Goal: Information Seeking & Learning: Learn about a topic

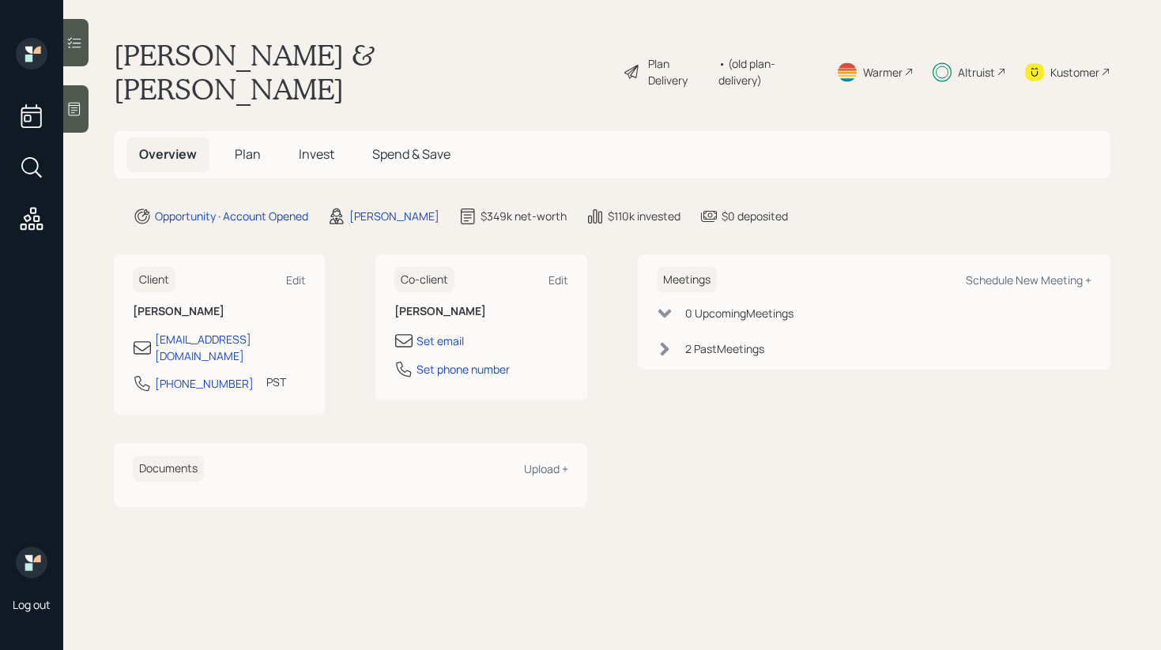
click at [303, 145] on span "Invest" at bounding box center [317, 153] width 36 height 17
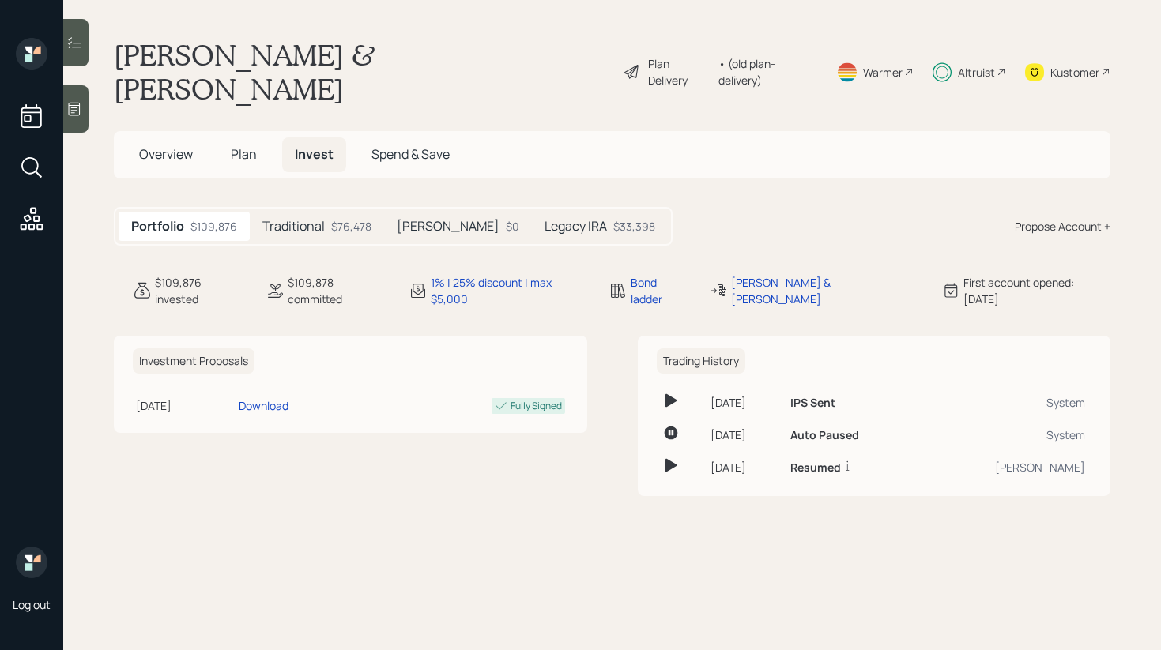
click at [544, 219] on h5 "Legacy IRA" at bounding box center [575, 226] width 62 height 15
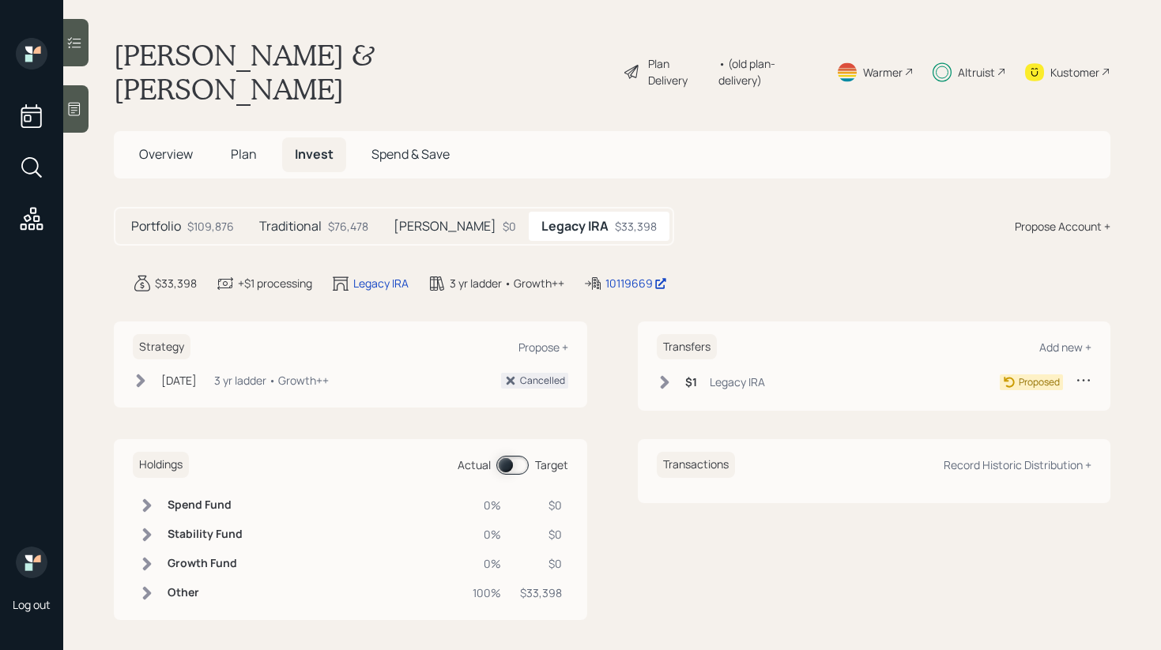
click at [150, 586] on icon at bounding box center [147, 592] width 9 height 13
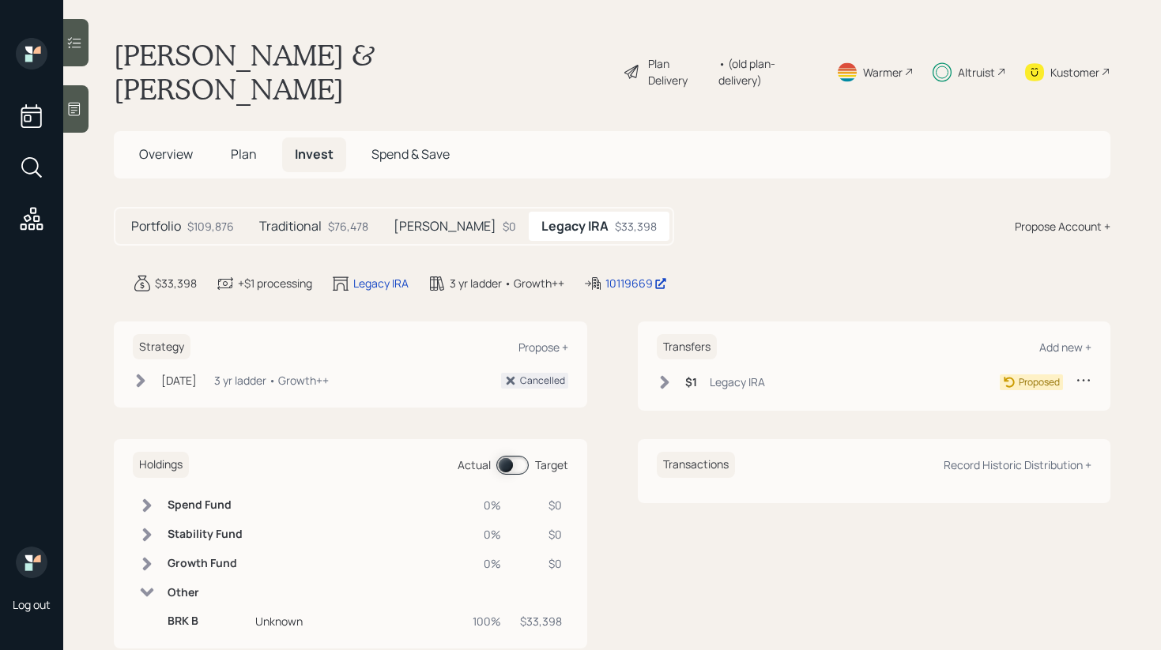
click at [150, 589] on icon at bounding box center [147, 593] width 13 height 9
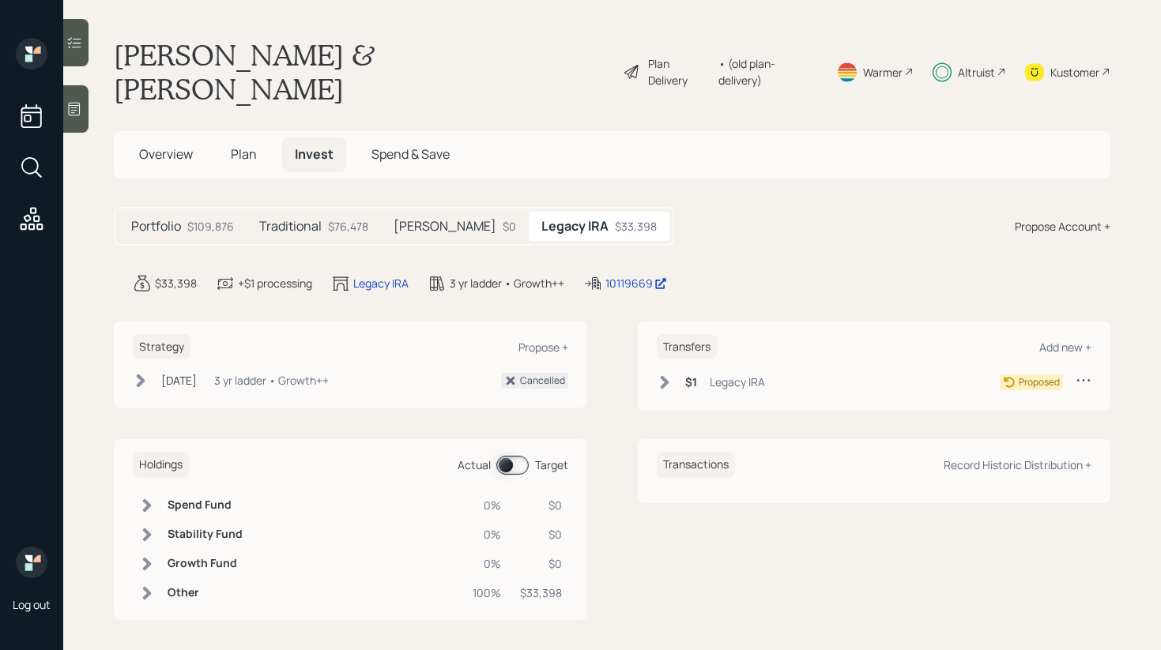
click at [313, 219] on h5 "Traditional" at bounding box center [290, 226] width 62 height 15
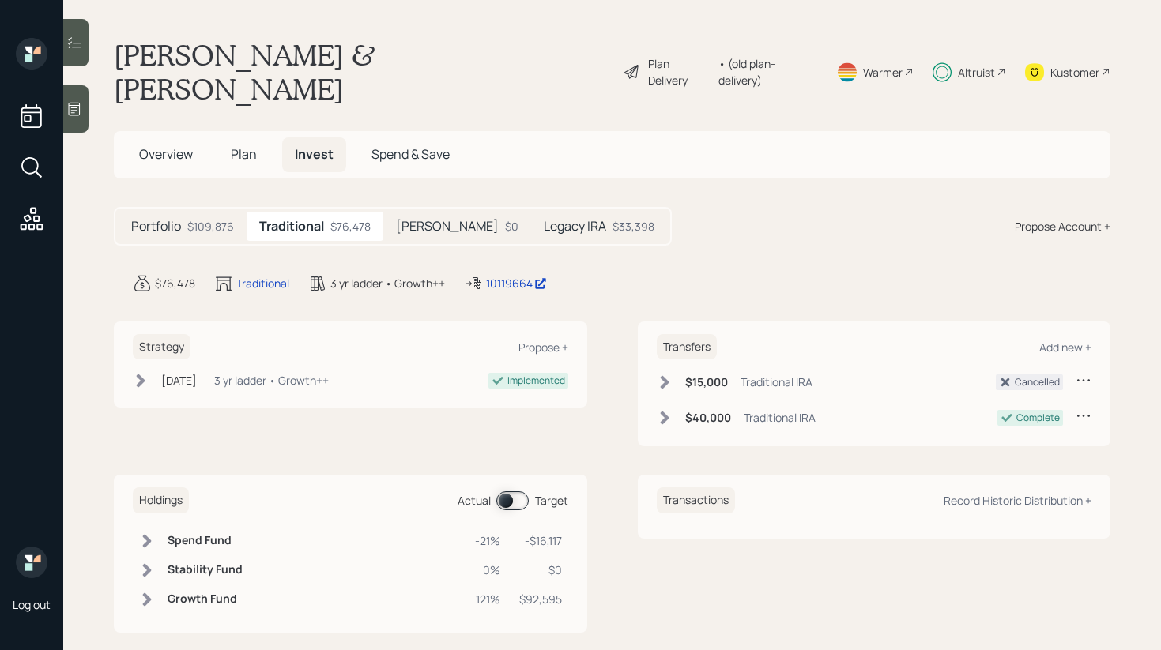
click at [141, 592] on icon at bounding box center [147, 600] width 16 height 16
click at [141, 591] on icon at bounding box center [147, 599] width 16 height 16
click at [509, 491] on span at bounding box center [512, 500] width 32 height 19
click at [64, 37] on div at bounding box center [75, 42] width 25 height 47
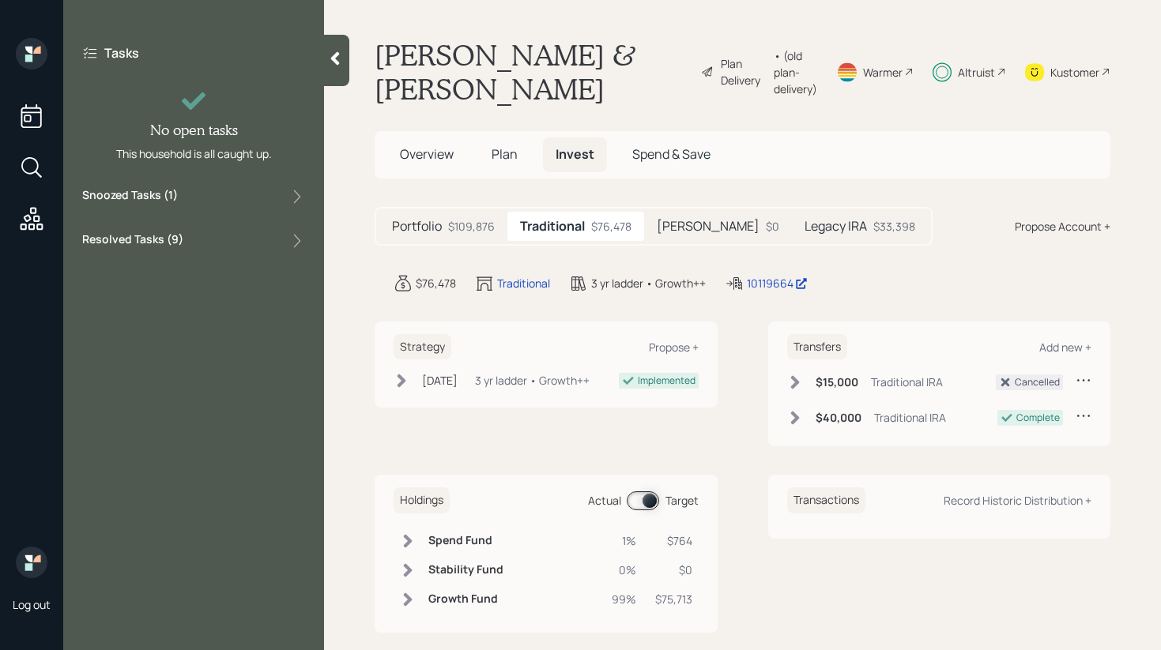
click at [220, 201] on div "Snoozed Tasks ( 1 )" at bounding box center [193, 196] width 223 height 19
click at [211, 244] on div "Resolved Tasks ( 9 )" at bounding box center [193, 240] width 223 height 19
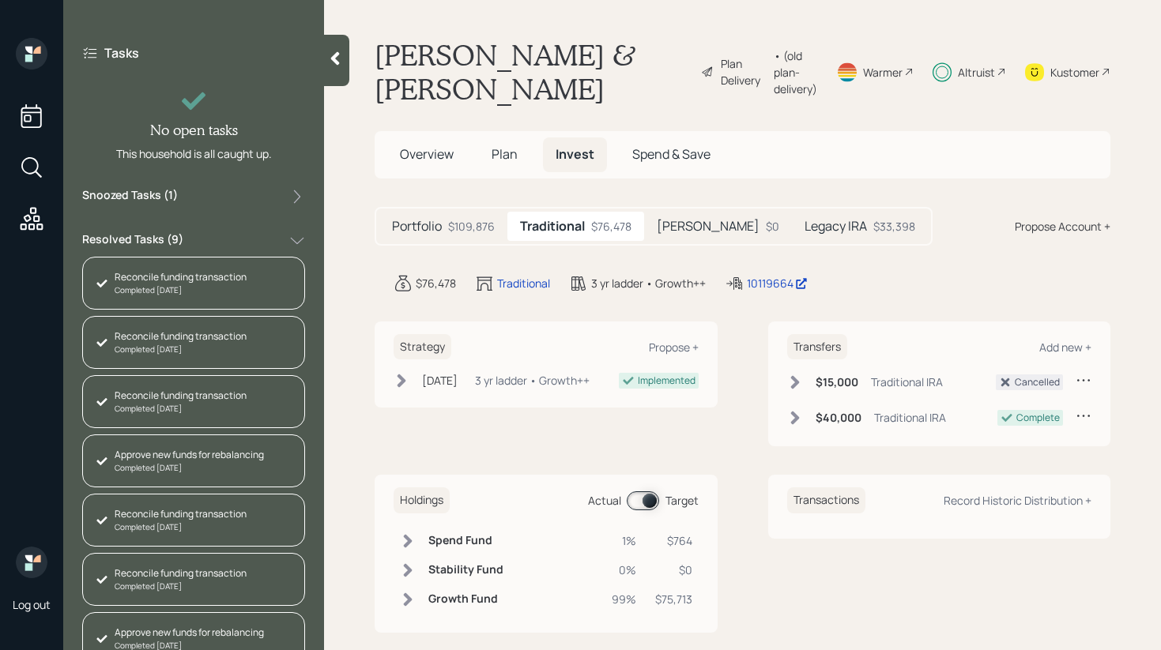
click at [211, 244] on div "Resolved Tasks ( 9 )" at bounding box center [193, 240] width 223 height 19
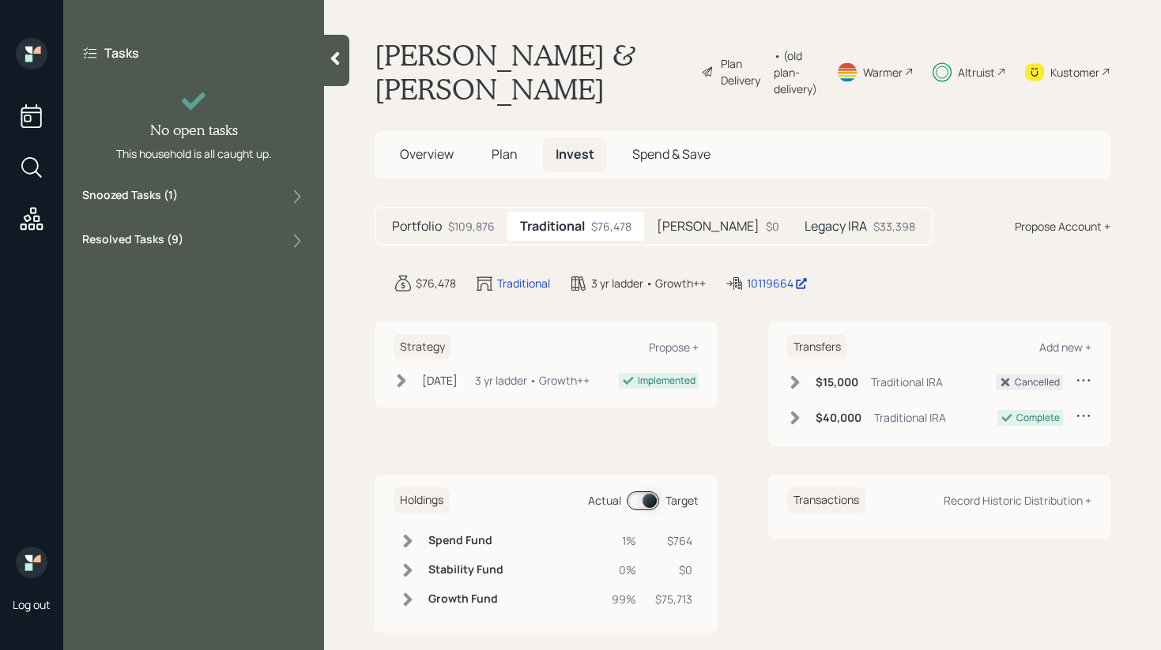
click at [179, 193] on div "Snoozed Tasks ( 1 )" at bounding box center [193, 196] width 223 height 19
click at [804, 224] on h5 "Legacy IRA" at bounding box center [835, 226] width 62 height 15
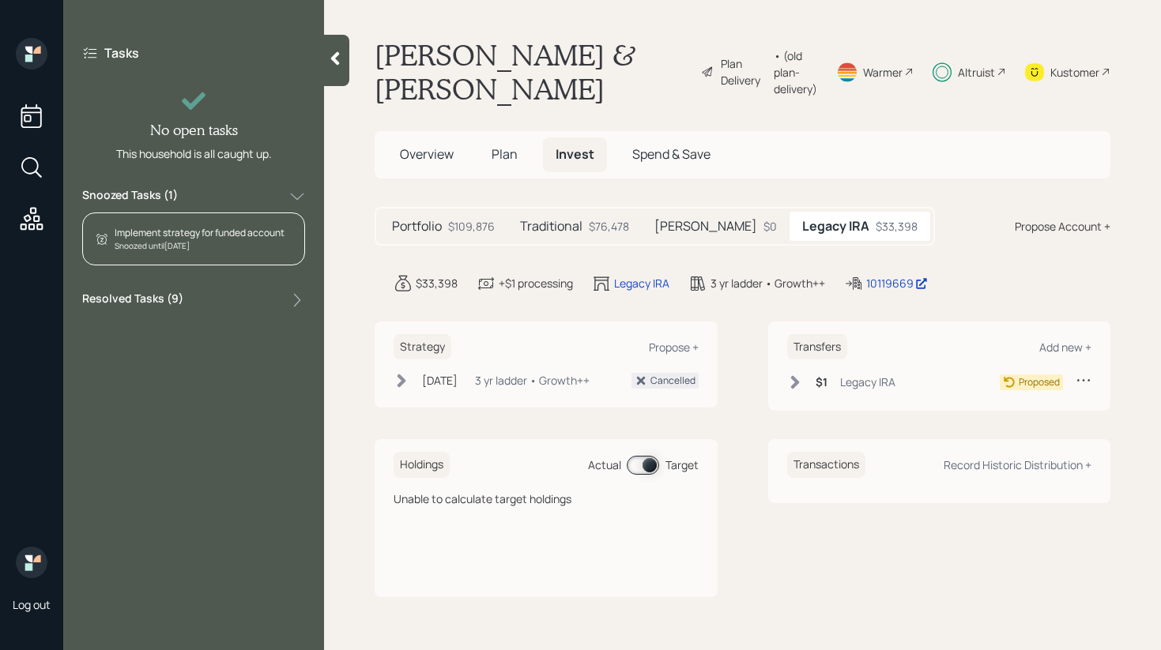
click at [589, 227] on div "$76,478" at bounding box center [609, 226] width 40 height 17
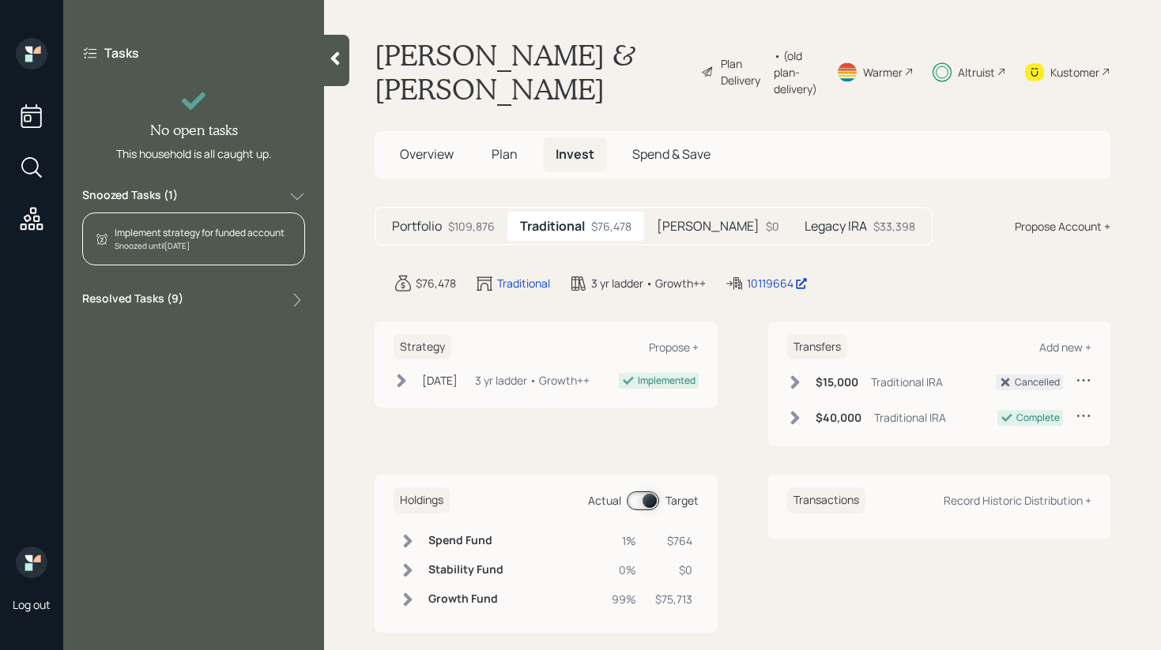
click at [645, 509] on span at bounding box center [643, 500] width 32 height 19
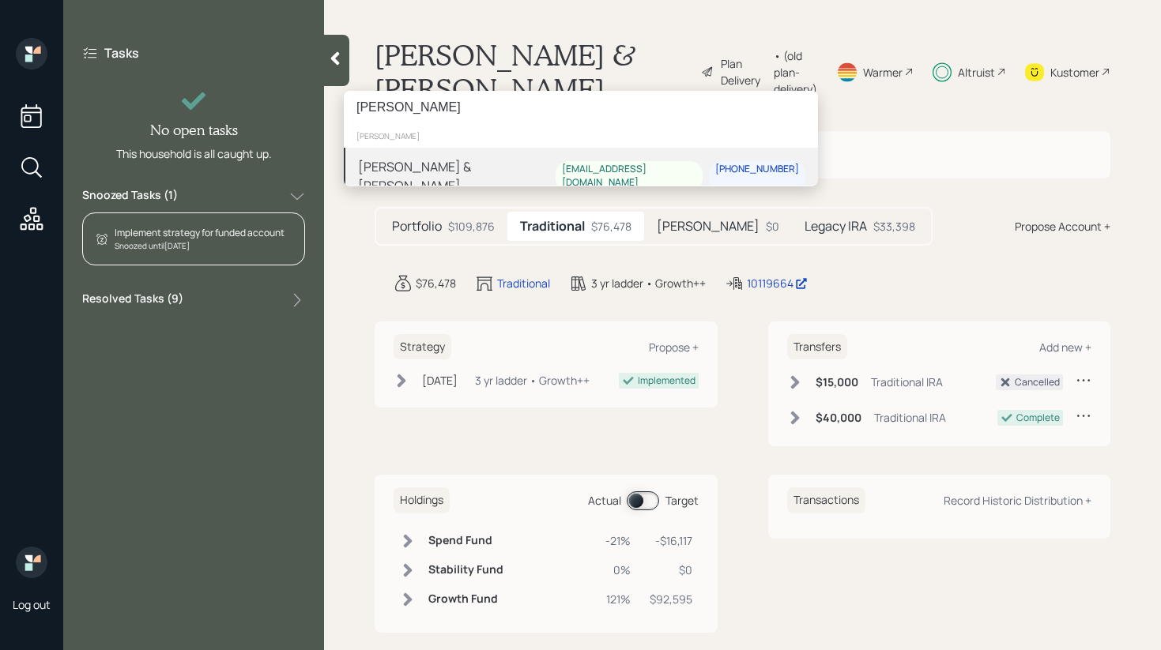
type input "[PERSON_NAME]"
click at [514, 175] on div "Robert & Lisa Ganz rganz@proton.me 219-508-4889" at bounding box center [581, 176] width 474 height 57
